Goal: Task Accomplishment & Management: Use online tool/utility

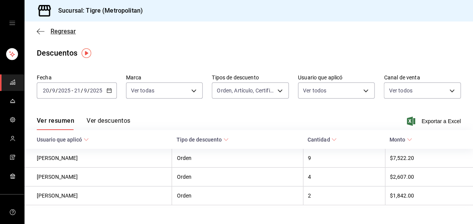
click at [38, 28] on icon "button" at bounding box center [41, 31] width 8 height 7
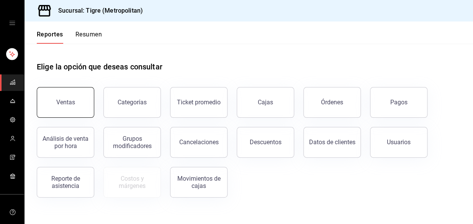
click at [59, 100] on div "Ventas" at bounding box center [65, 101] width 19 height 7
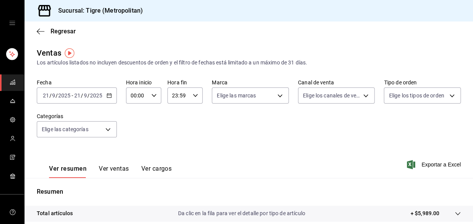
click at [108, 96] on icon "button" at bounding box center [108, 95] width 5 height 5
click at [247, 146] on div "Ver resumen Ver ventas Ver cargos Exportar a Excel" at bounding box center [249, 161] width 448 height 31
click at [39, 32] on icon "button" at bounding box center [41, 31] width 8 height 7
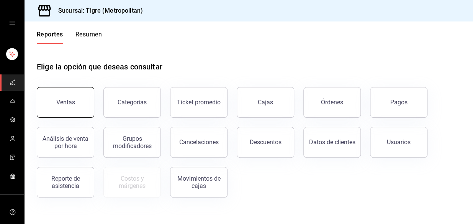
click at [63, 104] on div "Ventas" at bounding box center [65, 101] width 19 height 7
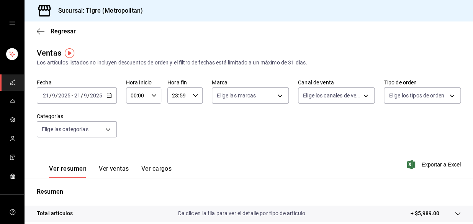
click at [111, 95] on \(Stroke\) "button" at bounding box center [109, 95] width 5 height 4
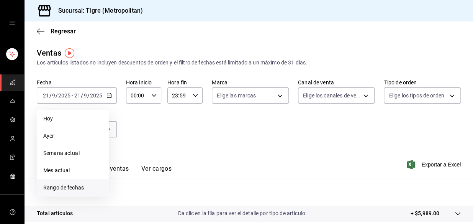
click at [75, 188] on span "Rango de fechas" at bounding box center [72, 187] width 59 height 8
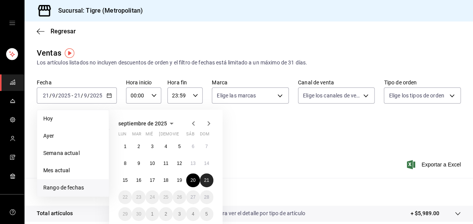
click at [205, 180] on abbr "21" at bounding box center [206, 179] width 5 height 5
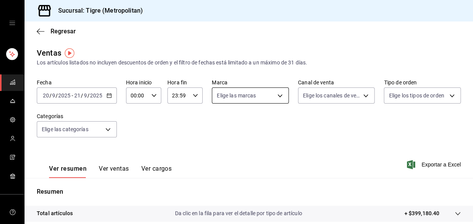
click at [278, 94] on body "Sucursal: Tigre (Metropolitan) Regresar Ventas Los artículos listados no incluy…" at bounding box center [236, 112] width 473 height 224
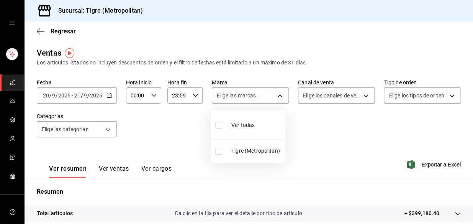
click at [216, 126] on input "checkbox" at bounding box center [218, 125] width 7 height 7
checkbox input "true"
type input "d2a20516-989b-40fe-838d-c8b0b31ef0ff"
checkbox input "true"
click at [361, 97] on div at bounding box center [236, 112] width 473 height 224
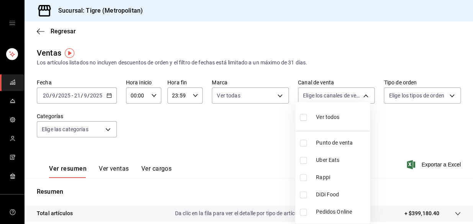
click at [361, 97] on body "Sucursal: Tigre (Metropolitan) Regresar Ventas Los artículos listados no incluy…" at bounding box center [236, 112] width 473 height 224
click at [303, 117] on input "checkbox" at bounding box center [303, 117] width 7 height 7
checkbox input "true"
type input "PARROT,UBER_EATS,RAPPI,DIDI_FOOD,ONLINE"
checkbox input "true"
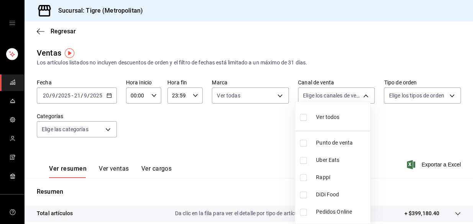
checkbox input "true"
click at [446, 98] on div at bounding box center [236, 112] width 473 height 224
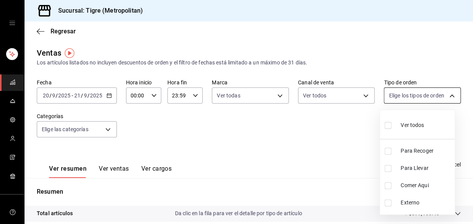
click at [445, 96] on body "Sucursal: Tigre (Metropolitan) Regresar Ventas Los artículos listados no incluy…" at bounding box center [236, 112] width 473 height 224
click at [387, 126] on input "checkbox" at bounding box center [387, 125] width 7 height 7
checkbox input "true"
type input "f7df4de8-9964-48c4-9e53-dd040d652eda,4cfece08-abf2-465c-953c-59dc98a97bb2,5a16a…"
checkbox input "true"
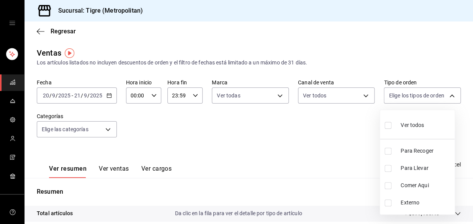
checkbox input "true"
click at [239, 138] on div at bounding box center [236, 112] width 473 height 224
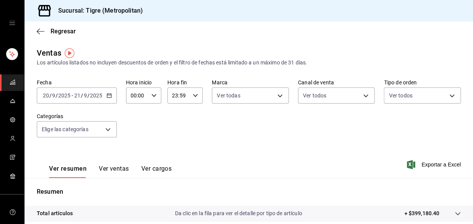
click at [152, 95] on icon "button" at bounding box center [153, 95] width 5 height 5
click at [132, 115] on span "00" at bounding box center [133, 115] width 5 height 6
click at [132, 131] on span "01" at bounding box center [133, 133] width 5 height 6
type input "01:00"
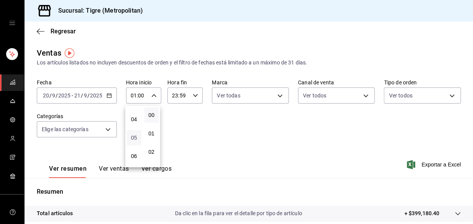
click at [133, 135] on span "05" at bounding box center [133, 137] width 5 height 6
type input "05:00"
click at [153, 117] on span "00" at bounding box center [151, 115] width 5 height 6
click at [193, 96] on div at bounding box center [236, 112] width 473 height 224
click at [193, 96] on icon "button" at bounding box center [195, 95] width 5 height 5
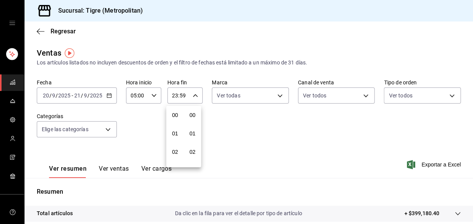
scroll to position [1049, 0]
click at [176, 120] on span "21" at bounding box center [174, 121] width 5 height 6
type input "21:59"
click at [176, 121] on span "05" at bounding box center [174, 123] width 5 height 6
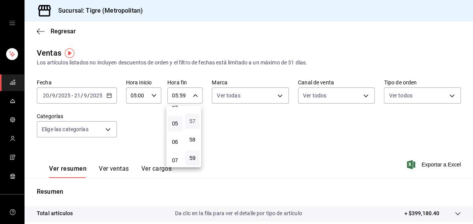
click at [191, 119] on span "57" at bounding box center [192, 121] width 5 height 6
type input "05:57"
click at [191, 116] on span "00" at bounding box center [192, 115] width 5 height 6
type input "05:00"
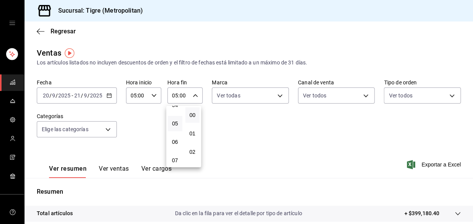
click at [211, 124] on div at bounding box center [236, 112] width 473 height 224
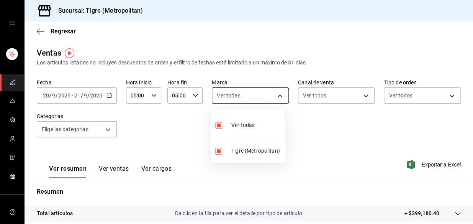
click at [275, 95] on body "Sucursal: Tigre (Metropolitan) Regresar Ventas Los artículos listados no incluy…" at bounding box center [236, 112] width 473 height 224
click at [324, 128] on div at bounding box center [236, 112] width 473 height 224
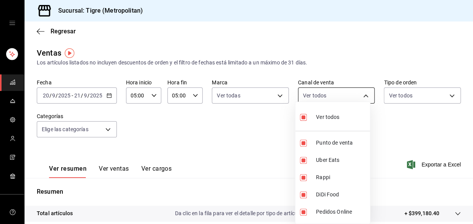
click at [361, 98] on body "Sucursal: Tigre (Metropolitan) Regresar Ventas Los artículos listados no incluy…" at bounding box center [236, 112] width 473 height 224
click at [435, 149] on div at bounding box center [236, 112] width 473 height 224
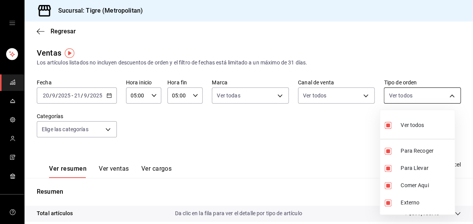
click at [446, 95] on body "Sucursal: Tigre (Metropolitan) Regresar Ventas Los artículos listados no incluy…" at bounding box center [236, 112] width 473 height 224
click at [192, 101] on div at bounding box center [236, 112] width 473 height 224
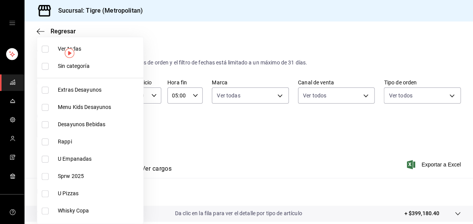
click at [106, 128] on body "Sucursal: Tigre (Metropolitan) Regresar Ventas Los artículos listados no incluy…" at bounding box center [236, 112] width 473 height 224
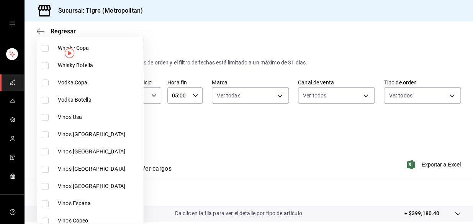
click at [45, 116] on input "checkbox" at bounding box center [45, 117] width 7 height 7
checkbox input "false"
click at [45, 132] on input "checkbox" at bounding box center [45, 134] width 7 height 7
checkbox input "true"
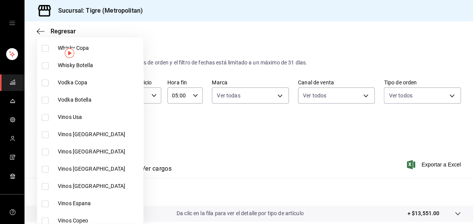
type input "6cc0ca04-caef-4251-9f5a-60f930f66248"
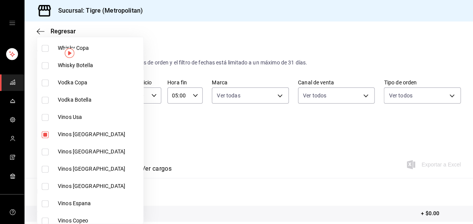
click at [46, 152] on input "checkbox" at bounding box center [45, 151] width 7 height 7
checkbox input "true"
type input "6cc0ca04-caef-4251-9f5a-60f930f66248,d59511b3-a47f-4ba0-b107-8f149b3242de"
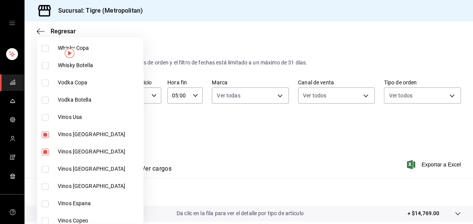
click at [46, 117] on input "checkbox" at bounding box center [45, 117] width 7 height 7
checkbox input "true"
type input "6cc0ca04-caef-4251-9f5a-60f930f66248,d59511b3-a47f-4ba0-b107-8f149b3242de,0d350…"
click at [45, 168] on input "checkbox" at bounding box center [45, 168] width 7 height 7
checkbox input "true"
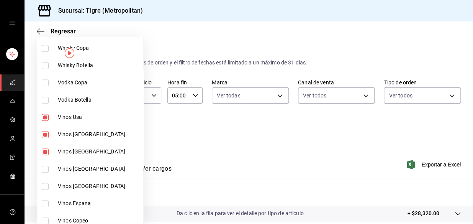
type input "6cc0ca04-caef-4251-9f5a-60f930f66248,d59511b3-a47f-4ba0-b107-8f149b3242de,0d350…"
click at [46, 186] on input "checkbox" at bounding box center [45, 186] width 7 height 7
checkbox input "true"
type input "6cc0ca04-caef-4251-9f5a-60f930f66248,d59511b3-a47f-4ba0-b107-8f149b3242de,0d350…"
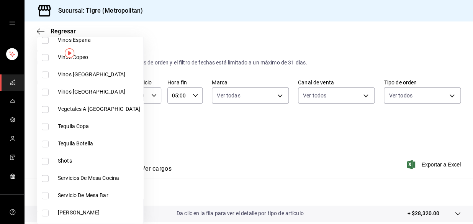
scroll to position [162, 0]
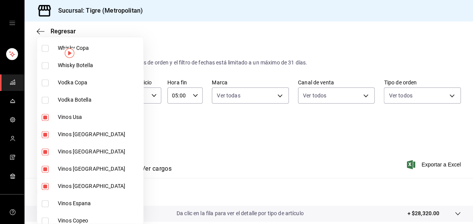
click at [46, 201] on input "checkbox" at bounding box center [45, 203] width 7 height 7
checkbox input "true"
type input "6cc0ca04-caef-4251-9f5a-60f930f66248,d59511b3-a47f-4ba0-b107-8f149b3242de,0d350…"
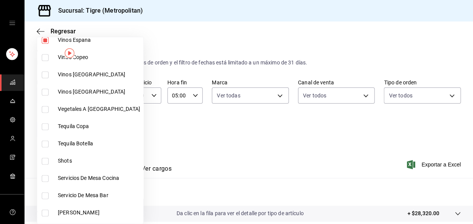
click at [44, 74] on input "checkbox" at bounding box center [45, 74] width 7 height 7
checkbox input "true"
type input "6cc0ca04-caef-4251-9f5a-60f930f66248,d59511b3-a47f-4ba0-b107-8f149b3242de,0d350…"
click at [46, 91] on input "checkbox" at bounding box center [45, 91] width 7 height 7
checkbox input "true"
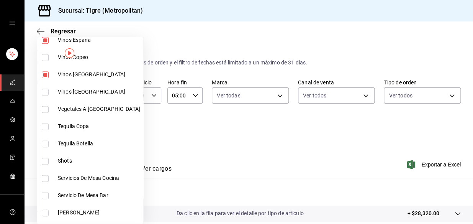
type input "6cc0ca04-caef-4251-9f5a-60f930f66248,d59511b3-a47f-4ba0-b107-8f149b3242de,0d350…"
click at [156, 146] on div at bounding box center [236, 112] width 473 height 224
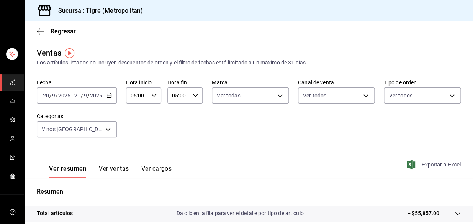
click at [444, 163] on span "Exportar a Excel" at bounding box center [434, 164] width 52 height 9
click at [108, 130] on body "Sucursal: Tigre (Metropolitan) Regresar Ventas Los artículos listados no incluy…" at bounding box center [236, 112] width 473 height 224
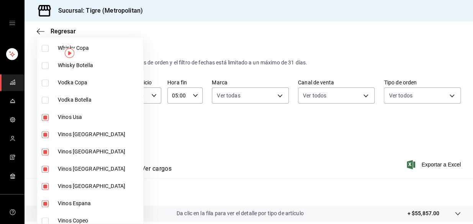
scroll to position [325, 0]
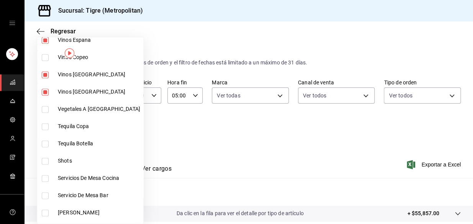
drag, startPoint x: 43, startPoint y: 90, endPoint x: 45, endPoint y: 75, distance: 15.8
click at [45, 75] on input "checkbox" at bounding box center [45, 74] width 7 height 7
checkbox input "false"
type input "6cc0ca04-caef-4251-9f5a-60f930f66248,d59511b3-a47f-4ba0-b107-8f149b3242de,0d350…"
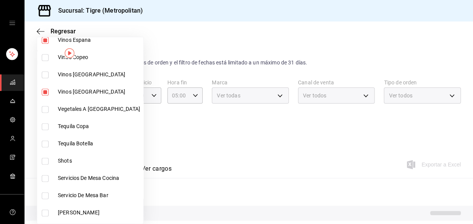
click at [45, 91] on input "checkbox" at bounding box center [45, 91] width 7 height 7
checkbox input "false"
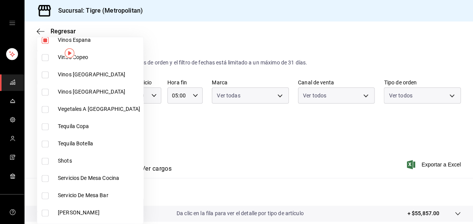
type input "6cc0ca04-caef-4251-9f5a-60f930f66248,d59511b3-a47f-4ba0-b107-8f149b3242de,0d350…"
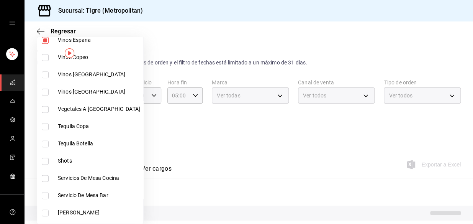
click at [46, 57] on input "checkbox" at bounding box center [45, 57] width 7 height 7
checkbox input "true"
type input "6cc0ca04-caef-4251-9f5a-60f930f66248,d59511b3-a47f-4ba0-b107-8f149b3242de,0d350…"
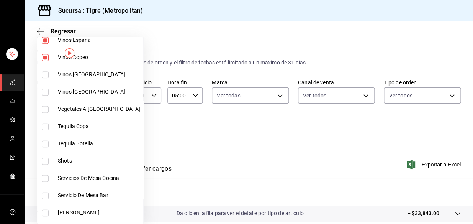
scroll to position [162, 0]
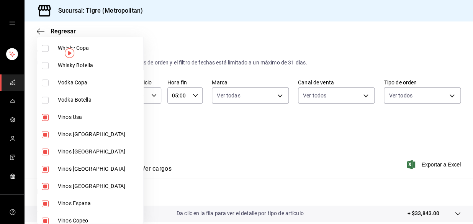
drag, startPoint x: 44, startPoint y: 116, endPoint x: 45, endPoint y: 132, distance: 16.5
click at [45, 132] on input "checkbox" at bounding box center [45, 134] width 7 height 7
checkbox input "false"
type input "d59511b3-a47f-4ba0-b107-8f149b3242de,0d350b28-2fd3-479d-aea3-3b197f57f2a2,74c27…"
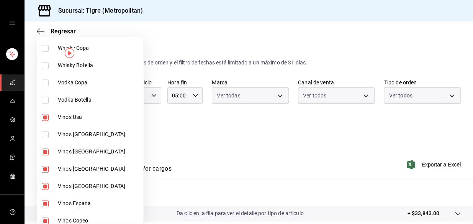
click at [45, 150] on input "checkbox" at bounding box center [45, 151] width 7 height 7
checkbox input "false"
type input "0d350b28-2fd3-479d-aea3-3b197f57f2a2,74c27143-111e-4bb9-a573-a48c5d160e95,8281a…"
click at [46, 117] on input "checkbox" at bounding box center [45, 117] width 7 height 7
checkbox input "false"
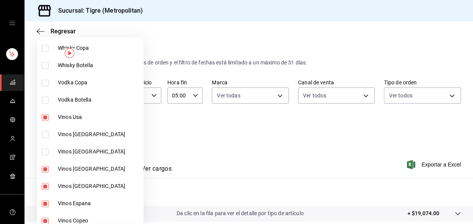
type input "74c27143-111e-4bb9-a573-a48c5d160e95,8281a534-dbcf-485a-8894-d4505872b229,0f074…"
click at [43, 168] on input "checkbox" at bounding box center [45, 168] width 7 height 7
checkbox input "false"
type input "8281a534-dbcf-485a-8894-d4505872b229,0f074240-ccfd-4f92-a01c-ad9577d5ba20,06b7c…"
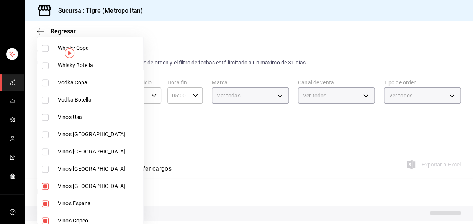
click at [46, 185] on input "checkbox" at bounding box center [45, 186] width 7 height 7
checkbox input "false"
type input "0f074240-ccfd-4f92-a01c-ad9577d5ba20,06b7c283-846e-4291-b05e-b10cd9f0c9d1"
click at [46, 202] on input "checkbox" at bounding box center [45, 203] width 7 height 7
checkbox input "false"
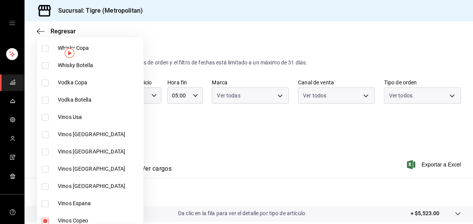
type input "06b7c283-846e-4291-b05e-b10cd9f0c9d1"
click at [142, 141] on div at bounding box center [236, 112] width 473 height 224
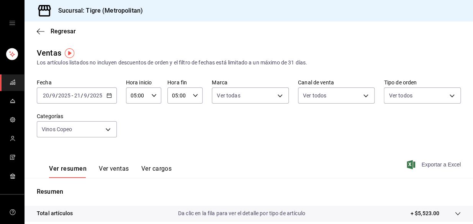
click at [424, 162] on span "Exportar a Excel" at bounding box center [434, 164] width 52 height 9
click at [246, 174] on div "Ver resumen Ver ventas Ver cargos Exportar a Excel" at bounding box center [249, 161] width 448 height 31
click at [106, 130] on body "Sucursal: Tigre (Metropolitan) Regresar Ventas Los artículos listados no incluy…" at bounding box center [236, 112] width 473 height 224
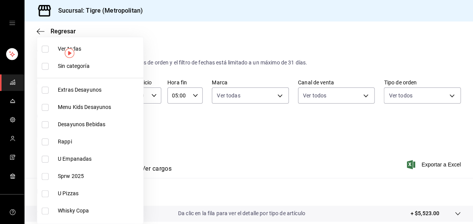
click at [44, 46] on input "checkbox" at bounding box center [45, 49] width 7 height 7
checkbox input "true"
type input "95de3a49-3e71-4222-9a00-2b077991daeb,0ce31c32-a5a6-498b-be74-31ce48fb35ae,30be1…"
checkbox input "true"
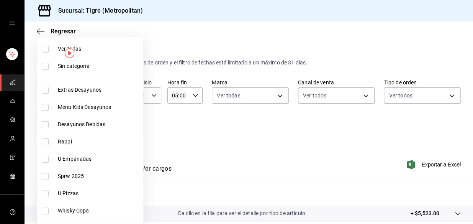
checkbox input "true"
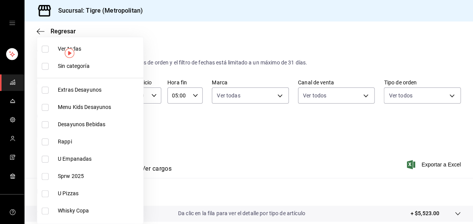
checkbox input "true"
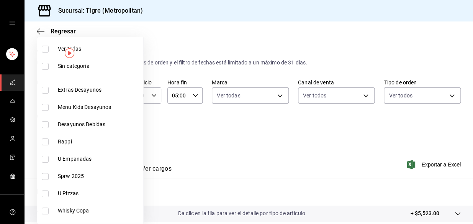
checkbox input "true"
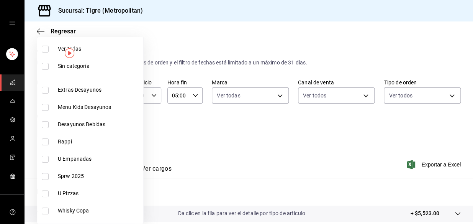
checkbox input "true"
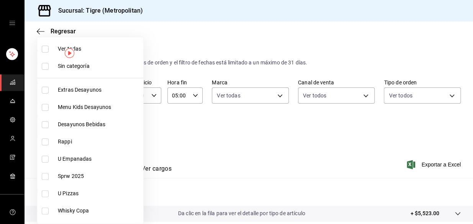
checkbox input "true"
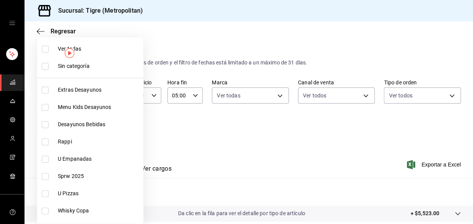
checkbox input "true"
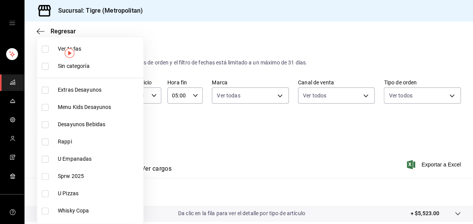
checkbox input "true"
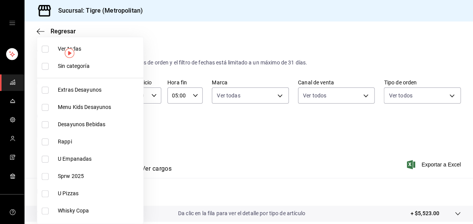
checkbox input "true"
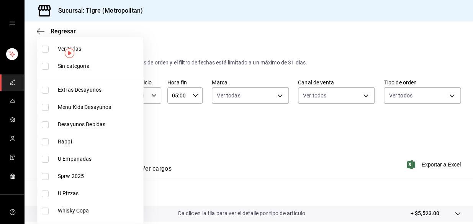
checkbox input "true"
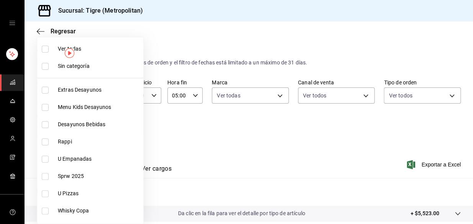
checkbox input "true"
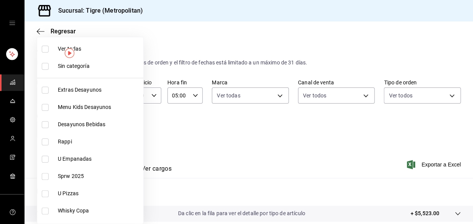
checkbox input "true"
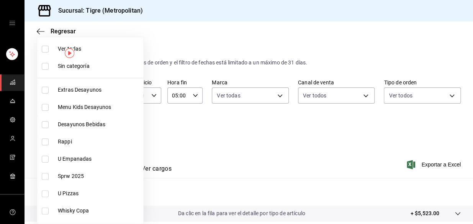
checkbox input "true"
click at [44, 46] on input "checkbox" at bounding box center [45, 49] width 7 height 7
checkbox input "false"
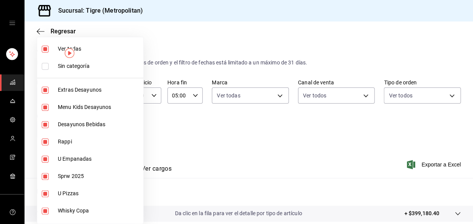
checkbox input "false"
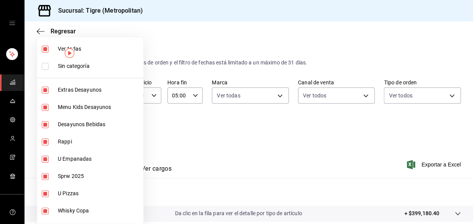
checkbox input "false"
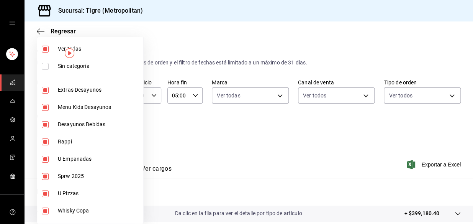
checkbox input "false"
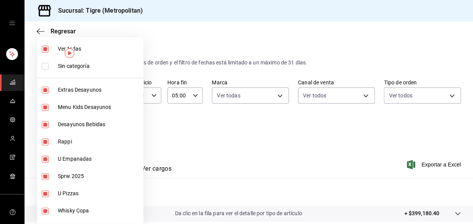
checkbox input "false"
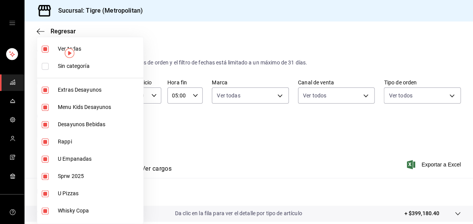
checkbox input "false"
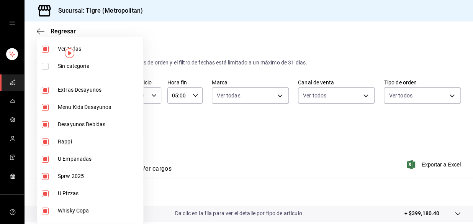
checkbox input "false"
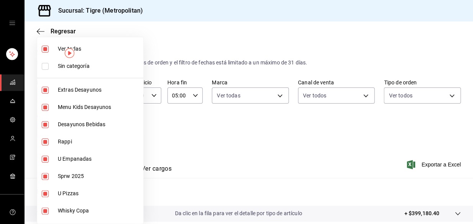
checkbox input "false"
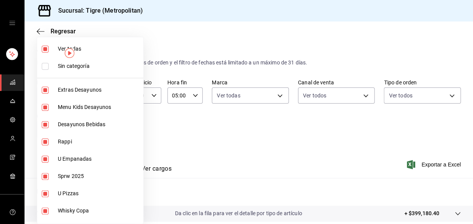
checkbox input "false"
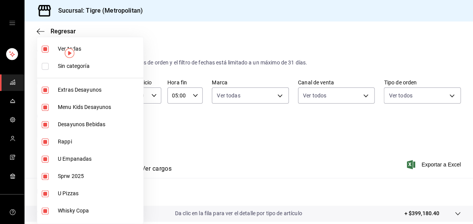
checkbox input "false"
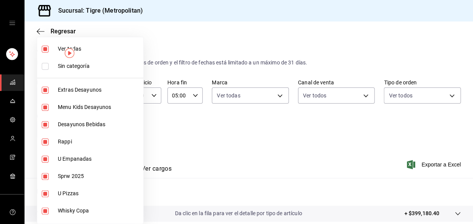
checkbox input "false"
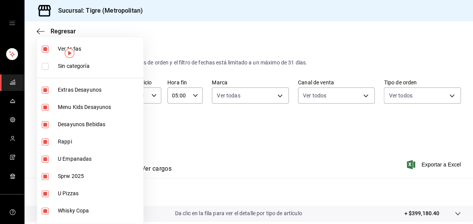
checkbox input "false"
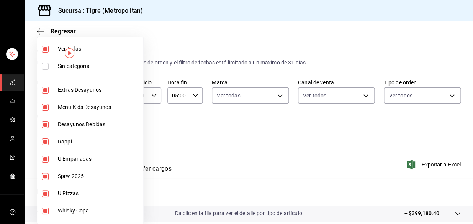
checkbox input "false"
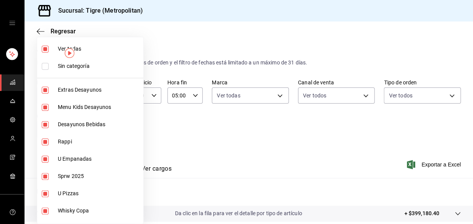
checkbox input "false"
click at [44, 49] on input "checkbox" at bounding box center [45, 49] width 7 height 7
checkbox input "true"
type input "95de3a49-3e71-4222-9a00-2b077991daeb,0ce31c32-a5a6-498b-be74-31ce48fb35ae,30be1…"
checkbox input "true"
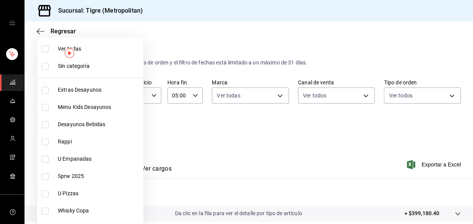
checkbox input "true"
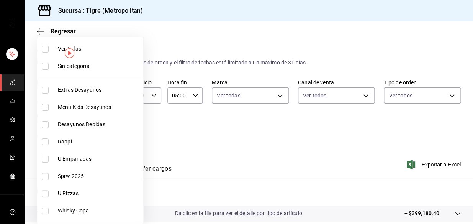
checkbox input "true"
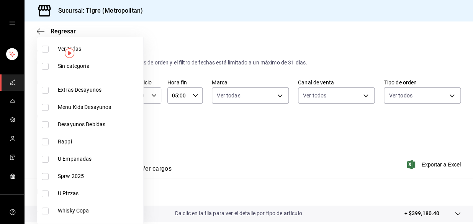
checkbox input "true"
click at [45, 90] on input "checkbox" at bounding box center [45, 90] width 7 height 7
click at [46, 105] on input "checkbox" at bounding box center [45, 107] width 7 height 7
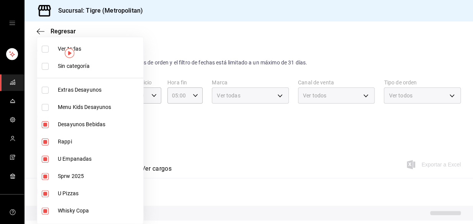
click at [44, 123] on input "checkbox" at bounding box center [45, 124] width 7 height 7
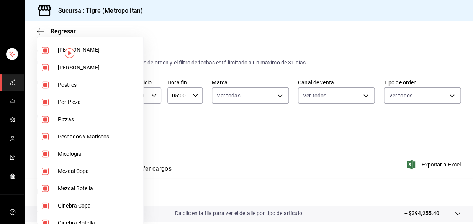
scroll to position [650, 0]
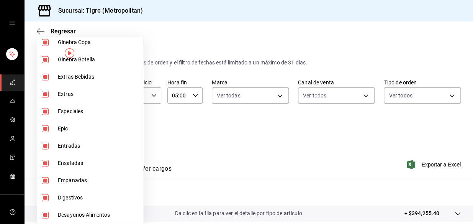
click at [44, 215] on input "checkbox" at bounding box center [45, 214] width 7 height 7
click at [248, 157] on div at bounding box center [236, 112] width 473 height 224
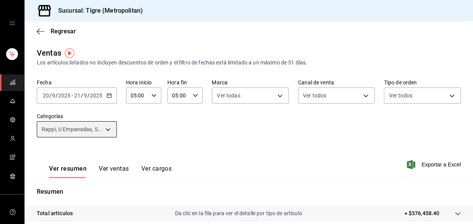
scroll to position [143, 0]
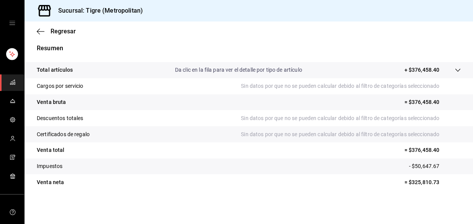
click at [454, 71] on icon at bounding box center [457, 70] width 6 height 6
